Goal: Task Accomplishment & Management: Use online tool/utility

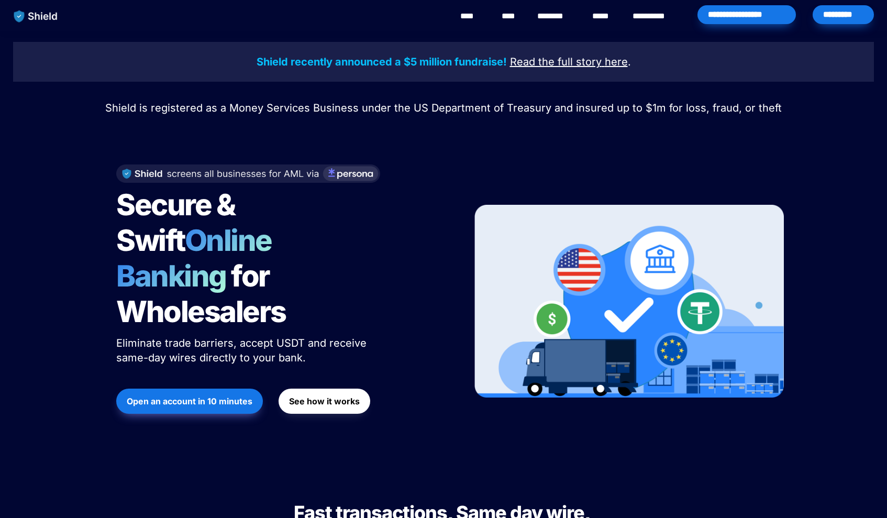
click at [833, 13] on div "*********" at bounding box center [842, 14] width 61 height 19
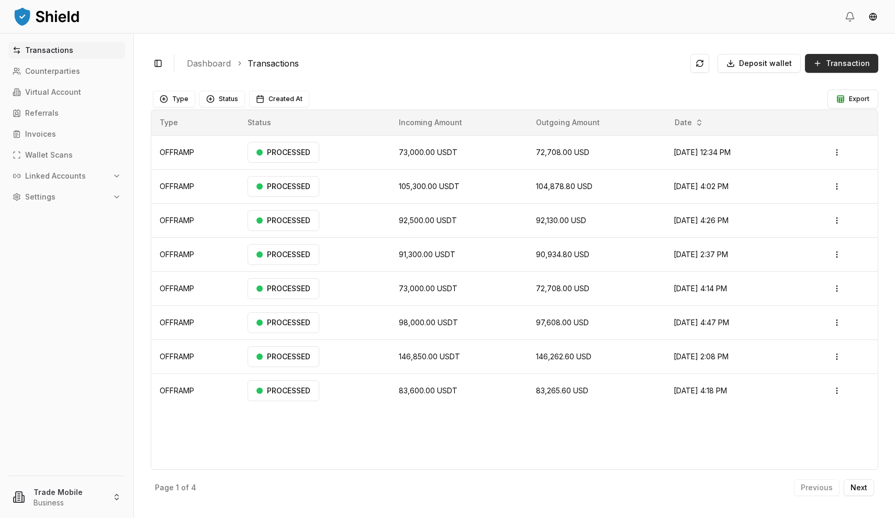
click at [832, 66] on span "Transaction" at bounding box center [848, 63] width 44 height 10
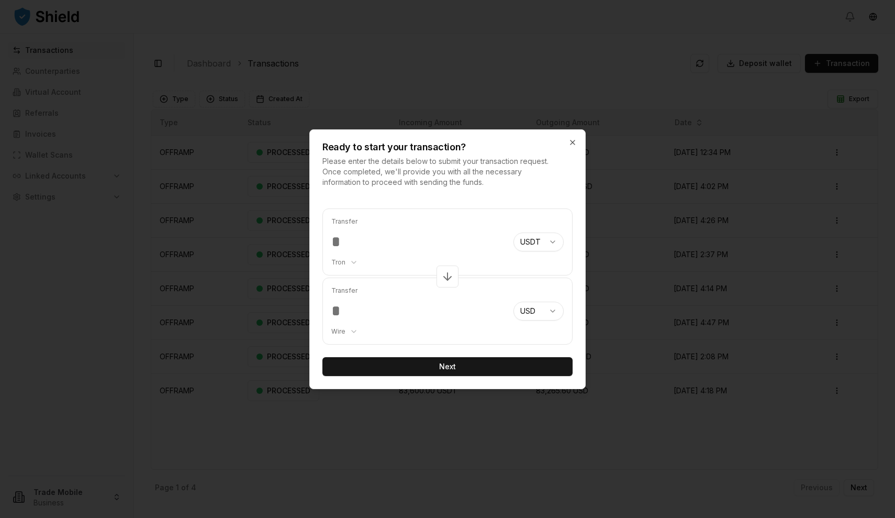
type input "*****"
click at [448, 366] on button "Next" at bounding box center [447, 366] width 250 height 19
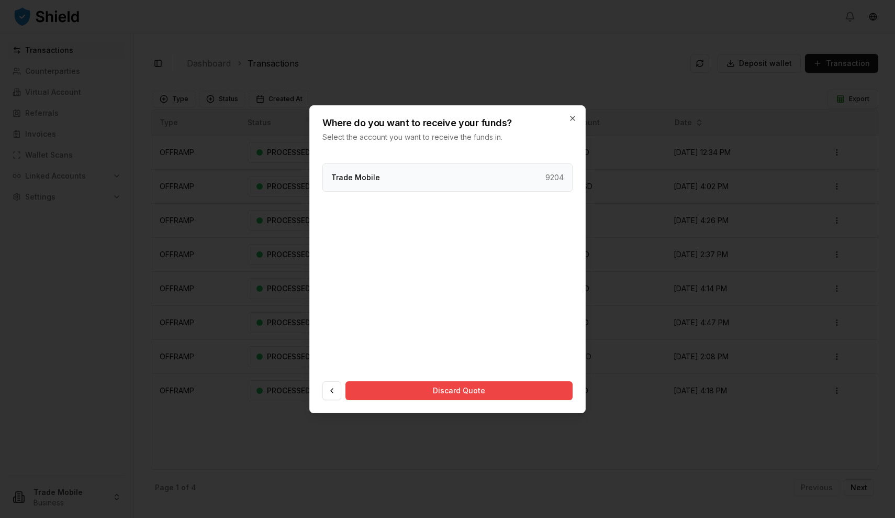
click at [456, 181] on div "Trade Mobile 9204" at bounding box center [447, 177] width 250 height 28
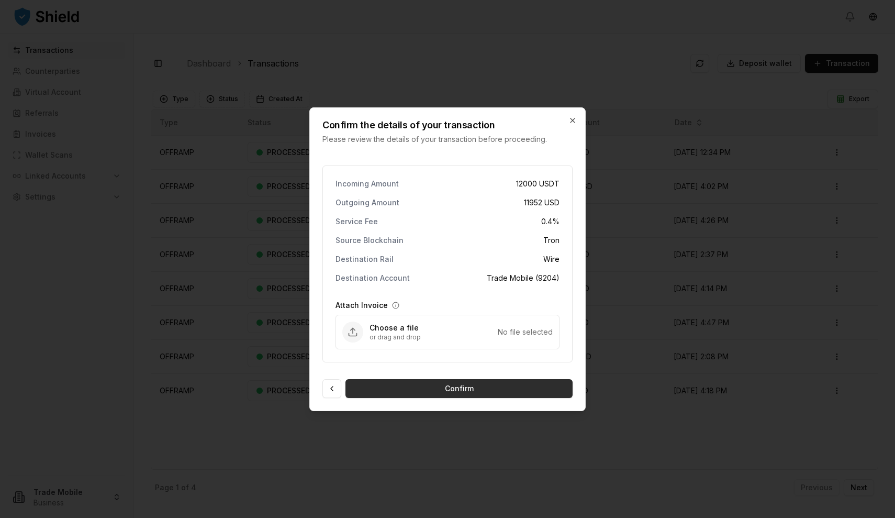
click at [447, 387] on button "Confirm" at bounding box center [458, 388] width 227 height 19
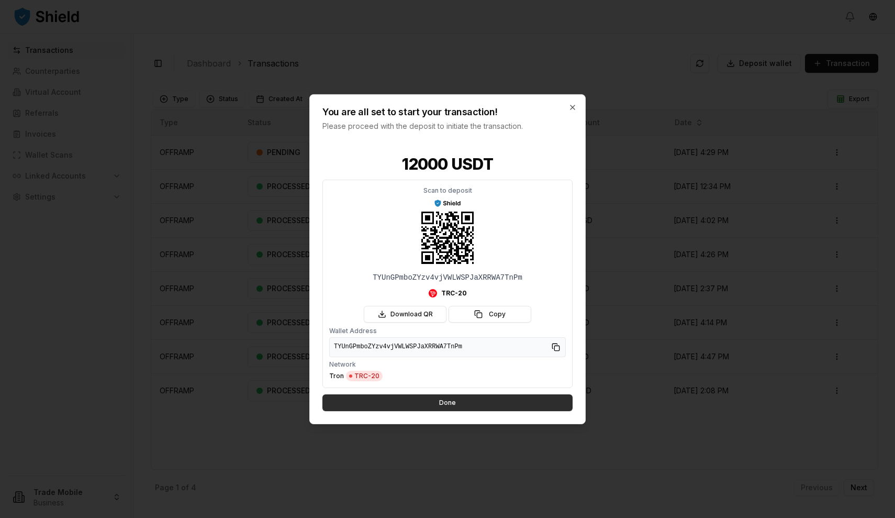
click at [441, 400] on button "Done" at bounding box center [447, 402] width 250 height 17
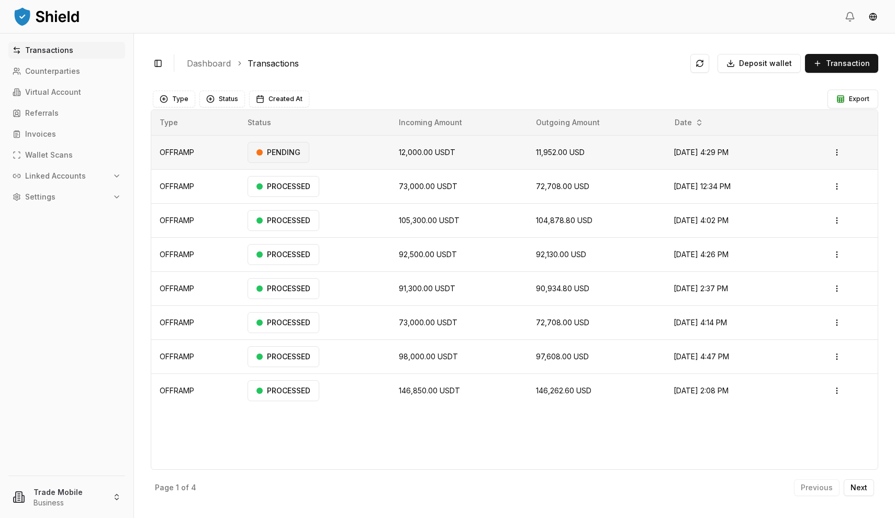
click at [285, 150] on div "PENDING" at bounding box center [279, 152] width 62 height 21
click at [843, 151] on html "Transactions Counterparties Virtual Account Referrals Invoices Wallet Scans Lin…" at bounding box center [447, 259] width 895 height 518
click at [819, 190] on p "View Details" at bounding box center [824, 193] width 39 height 6
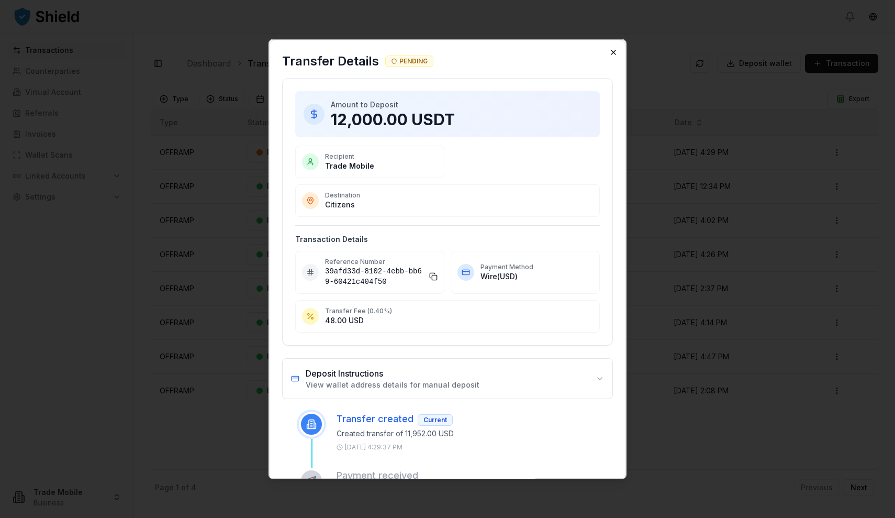
click at [612, 51] on icon "button" at bounding box center [613, 52] width 8 height 8
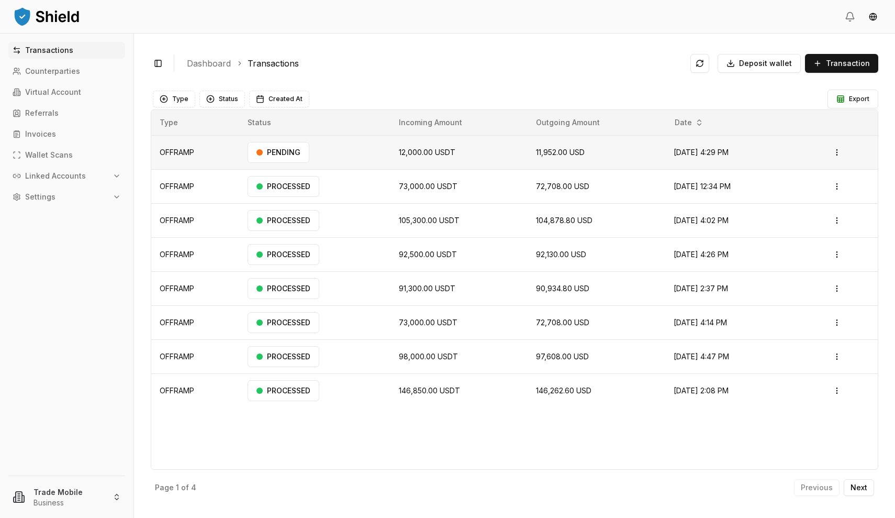
click at [784, 148] on td "[DATE] 4:29 PM" at bounding box center [728, 152] width 126 height 34
click at [452, 69] on ol "Dashboard Transactions" at bounding box center [434, 63] width 495 height 13
click at [274, 463] on div "Type Status Incoming Amount Outgoing Amount Date OFFRAMP RECEIVED 12,000.00 USD…" at bounding box center [514, 289] width 727 height 360
click at [368, 103] on div "Type Status Created At" at bounding box center [489, 99] width 672 height 17
click at [371, 41] on div "Toggle Sidebar Dashboard Transactions Deposit wallet Transaction OFFRAMP 12,000…" at bounding box center [514, 275] width 761 height 484
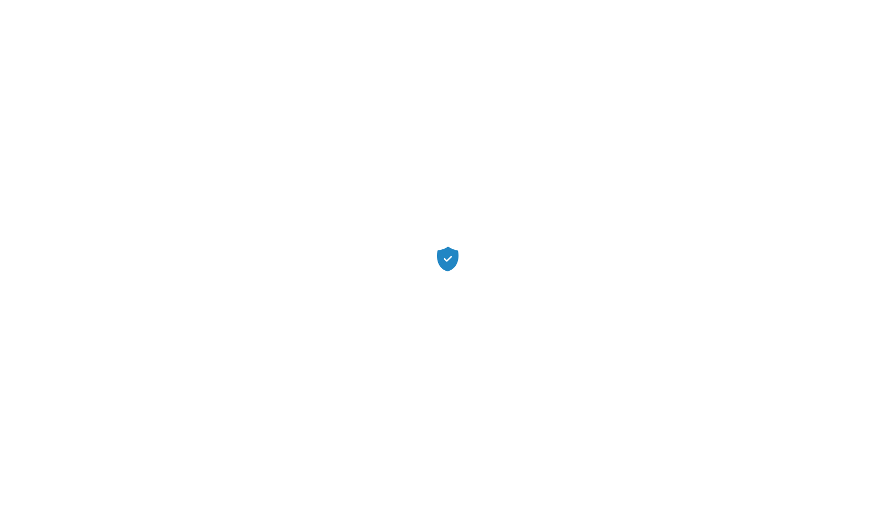
click at [421, 87] on div at bounding box center [447, 259] width 895 height 518
